Goal: Navigation & Orientation: Find specific page/section

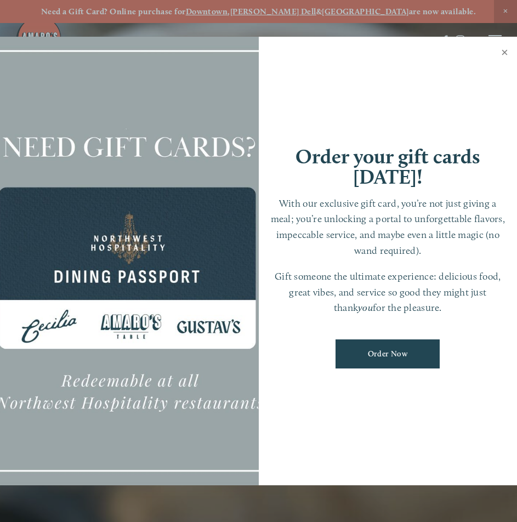
click at [505, 54] on link "Close" at bounding box center [504, 53] width 21 height 31
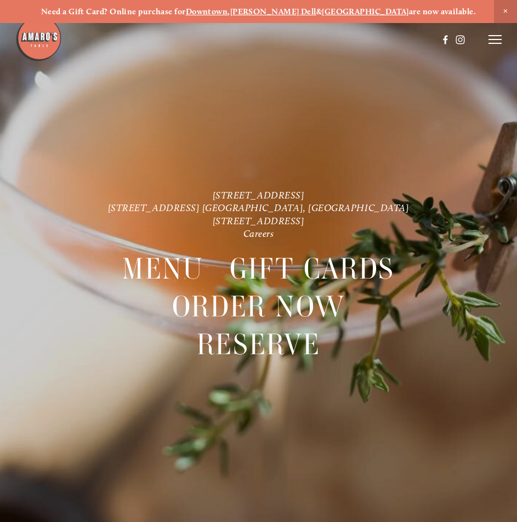
click at [487, 44] on header "Menu Order Now Visit Gallery 0" at bounding box center [258, 40] width 486 height 80
click at [492, 42] on icon at bounding box center [495, 40] width 13 height 10
click at [284, 40] on span "Menu" at bounding box center [285, 39] width 20 height 9
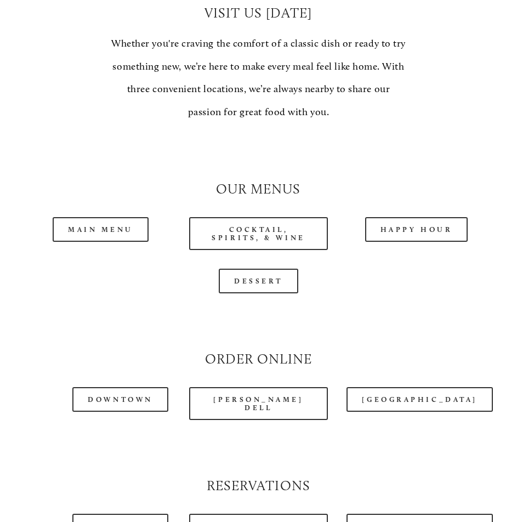
scroll to position [823, 0]
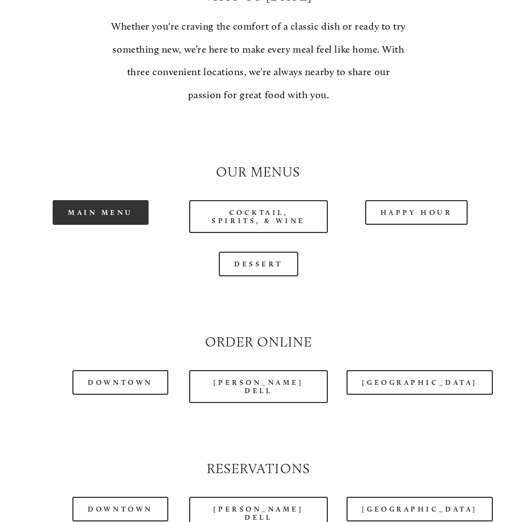
click at [85, 200] on link "Main Menu" at bounding box center [101, 212] width 96 height 25
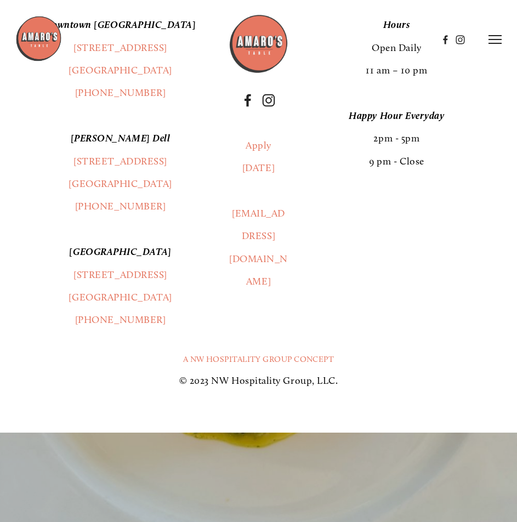
scroll to position [1646, 0]
